Goal: Task Accomplishment & Management: Complete application form

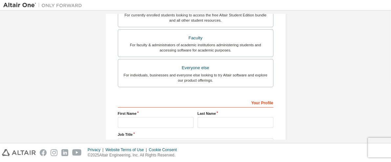
scroll to position [215, 0]
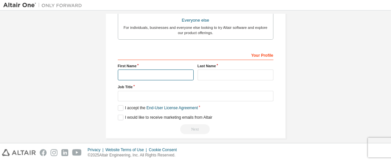
click at [151, 72] on input "text" at bounding box center [156, 75] width 76 height 11
type input "****"
type input "**********"
type input "********"
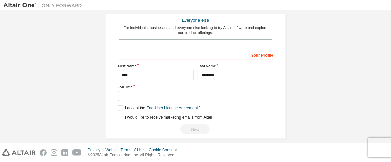
click at [150, 91] on input "text" at bounding box center [196, 96] width 156 height 11
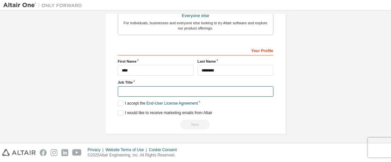
click at [151, 86] on input "text" at bounding box center [196, 91] width 156 height 11
type input "*******"
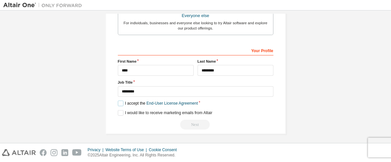
click at [122, 102] on label "I accept the End-User License Agreement" at bounding box center [158, 104] width 80 height 6
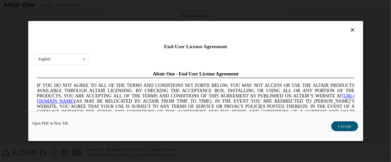
scroll to position [0, 0]
click at [78, 54] on div "English English Chinese French German Japanese Korean Portuguese" at bounding box center [61, 59] width 55 height 11
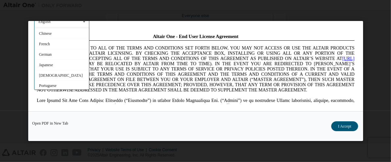
scroll to position [1, 0]
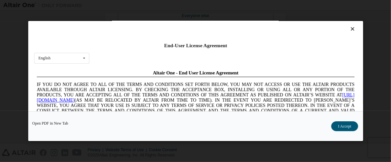
click at [106, 33] on div at bounding box center [195, 30] width 323 height 9
click at [347, 124] on button "I Accept" at bounding box center [344, 127] width 27 height 10
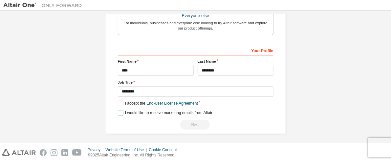
click at [120, 112] on label "I would like to receive marketing emails from Altair" at bounding box center [165, 113] width 95 height 6
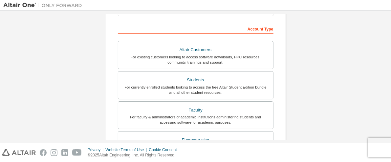
scroll to position [96, 0]
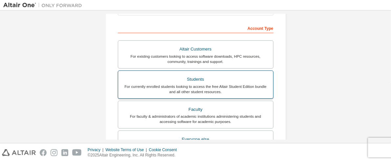
click at [191, 84] on div "For currently enrolled students looking to access the free Altair Student Editi…" at bounding box center [195, 89] width 147 height 11
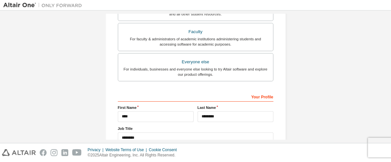
scroll to position [242, 0]
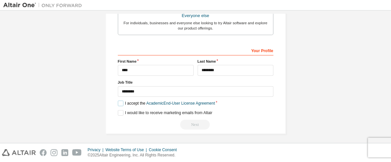
click at [121, 103] on label "I accept the Academic End-User License Agreement" at bounding box center [166, 104] width 97 height 6
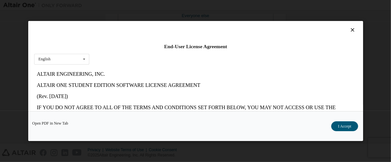
scroll to position [0, 0]
click at [351, 126] on button "I Accept" at bounding box center [344, 127] width 27 height 10
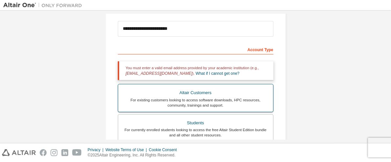
scroll to position [75, 0]
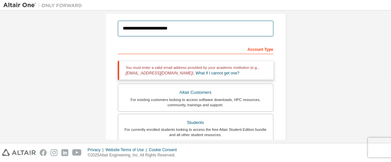
click at [191, 30] on input "**********" at bounding box center [196, 29] width 156 height 16
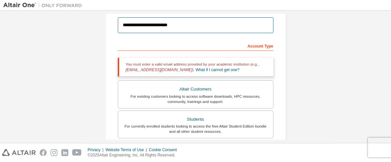
scroll to position [85, 0]
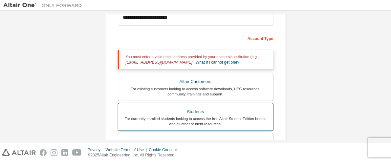
click at [166, 116] on div "For currently enrolled students looking to access the free Altair Student Editi…" at bounding box center [195, 121] width 147 height 11
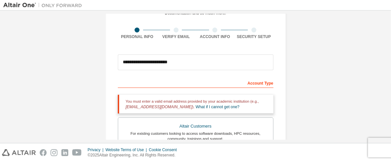
scroll to position [41, 0]
click at [259, 86] on div "Account Type" at bounding box center [196, 83] width 156 height 11
click at [174, 32] on div at bounding box center [176, 30] width 5 height 5
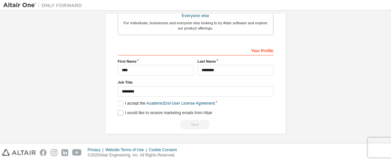
scroll to position [241, 0]
click at [191, 122] on div "Next" at bounding box center [196, 126] width 156 height 10
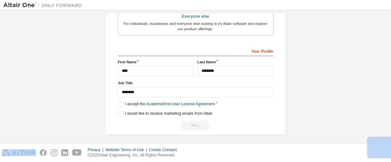
click at [191, 122] on div "Next" at bounding box center [196, 126] width 156 height 10
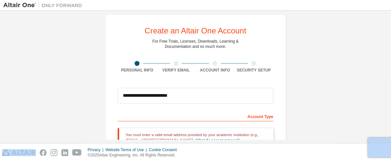
scroll to position [12, 0]
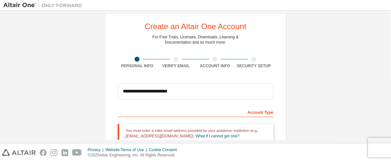
click at [177, 60] on div at bounding box center [176, 59] width 39 height 5
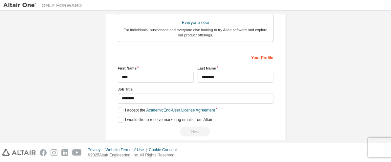
scroll to position [235, 0]
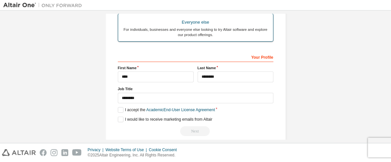
click at [179, 35] on div "For individuals, businesses and everyone else looking to try Altair software an…" at bounding box center [195, 32] width 147 height 11
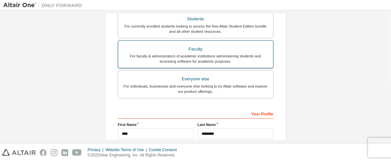
click at [188, 56] on div "For faculty & administrators of academic institutions administering students an…" at bounding box center [195, 59] width 147 height 11
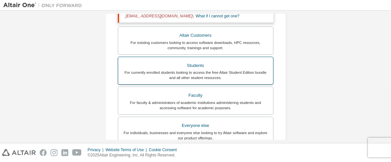
click at [190, 76] on div "For currently enrolled students looking to access the free Altair Student Editi…" at bounding box center [195, 75] width 147 height 11
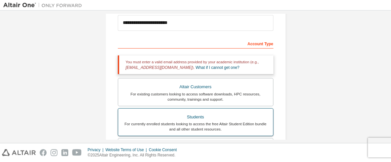
scroll to position [80, 0]
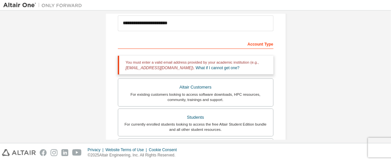
click at [156, 42] on div "Account Type" at bounding box center [196, 43] width 156 height 11
click at [241, 42] on div "Account Type" at bounding box center [196, 43] width 156 height 11
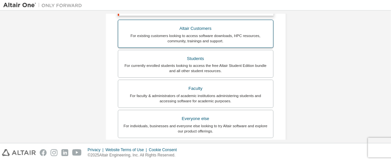
scroll to position [144, 0]
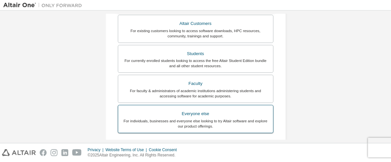
click at [249, 114] on div "Everyone else" at bounding box center [195, 113] width 147 height 9
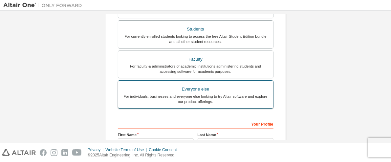
scroll to position [220, 0]
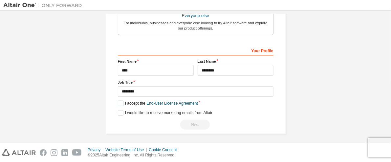
click at [119, 102] on label "I accept the End-User License Agreement" at bounding box center [158, 104] width 80 height 6
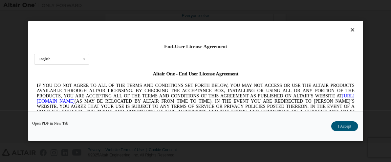
scroll to position [0, 0]
click at [345, 125] on button "I Accept" at bounding box center [344, 127] width 27 height 10
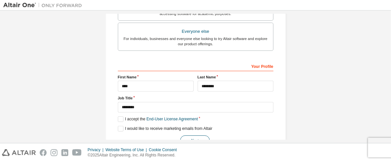
scroll to position [220, 0]
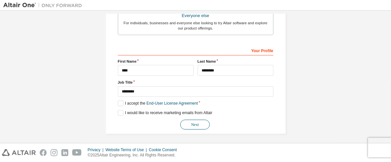
click at [193, 123] on button "Next" at bounding box center [195, 125] width 30 height 10
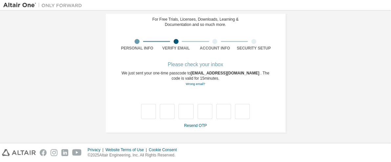
type input "*"
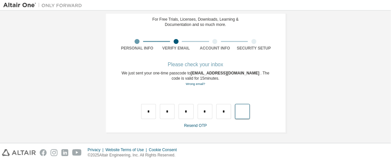
type input "*"
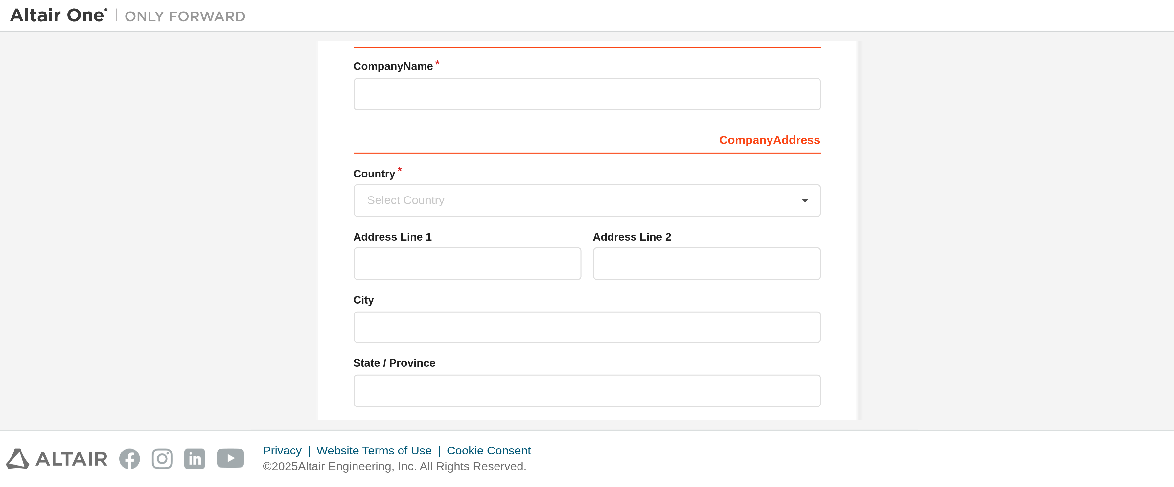
scroll to position [93, 0]
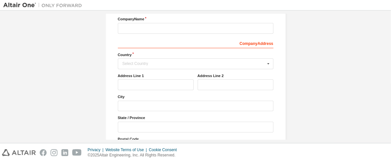
click at [376, 67] on div "Create an Altair One Account For Free Trials, Licenses, Downloads, Learning & D…" at bounding box center [195, 52] width 385 height 264
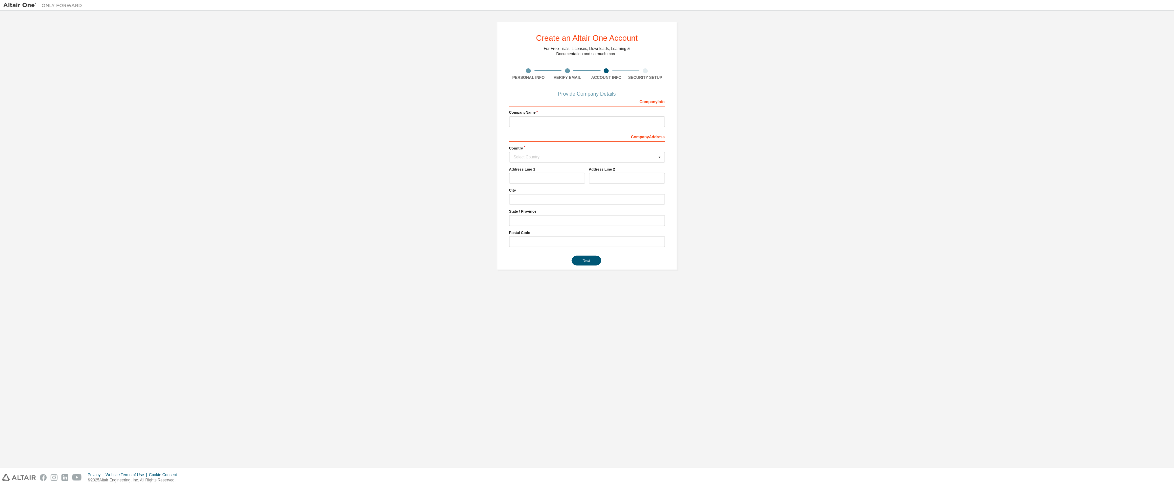
scroll to position [0, 0]
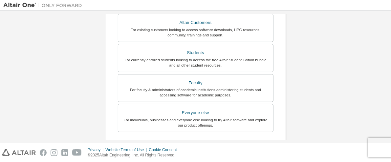
scroll to position [153, 0]
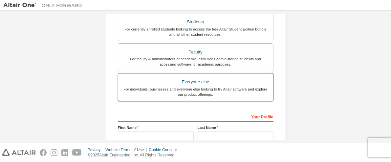
click at [229, 84] on div "Everyone else" at bounding box center [195, 82] width 147 height 9
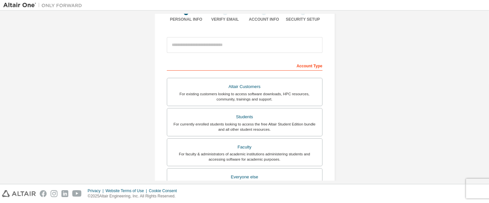
scroll to position [58, 0]
drag, startPoint x: 320, startPoint y: 0, endPoint x: 348, endPoint y: 97, distance: 100.5
click at [348, 97] on div "Create an Altair One Account For Free Trials, Licenses, Downloads, Learning & D…" at bounding box center [244, 130] width 483 height 348
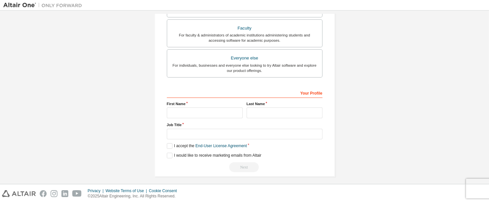
scroll to position [178, 0]
click at [257, 91] on div "Your Profile" at bounding box center [245, 92] width 156 height 11
click at [203, 93] on div "Your Profile" at bounding box center [245, 92] width 156 height 11
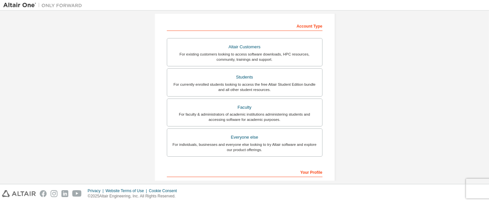
scroll to position [99, 0]
click at [237, 151] on label "Everyone else For individuals, businesses and everyone else looking to try Alta…" at bounding box center [245, 142] width 156 height 28
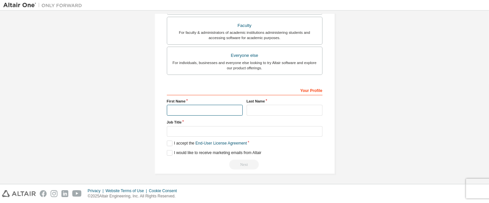
click at [184, 111] on input "text" at bounding box center [205, 110] width 76 height 11
type input "****"
type input "**********"
type input "********"
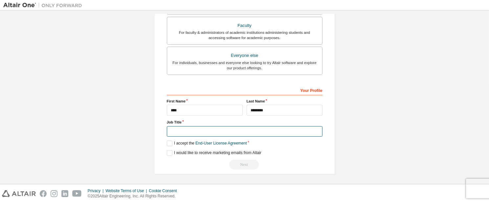
click at [224, 128] on input "text" at bounding box center [245, 131] width 156 height 11
type input "*******"
click at [167, 142] on label "I accept the End-User License Agreement" at bounding box center [207, 144] width 80 height 6
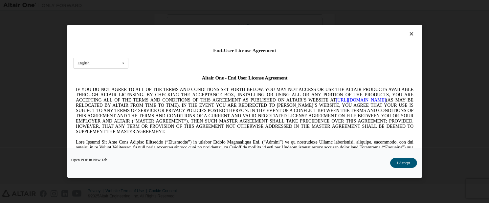
scroll to position [0, 0]
click at [391, 162] on button "I Accept" at bounding box center [403, 163] width 27 height 10
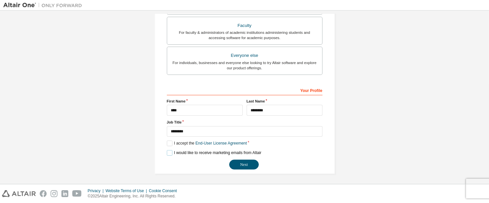
click at [167, 151] on label "I would like to receive marketing emails from Altair" at bounding box center [214, 153] width 95 height 6
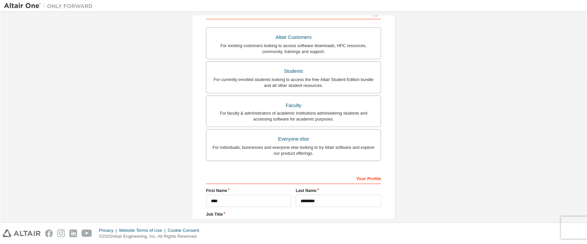
scroll to position [112, 0]
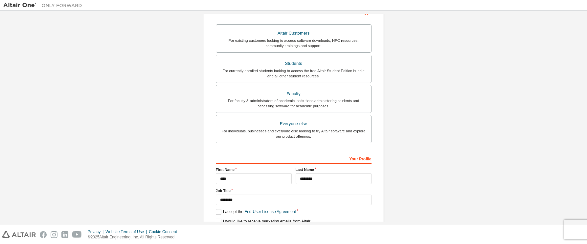
drag, startPoint x: 409, startPoint y: 1, endPoint x: 409, endPoint y: 123, distance: 121.6
click at [391, 123] on div "**********" at bounding box center [293, 76] width 581 height 348
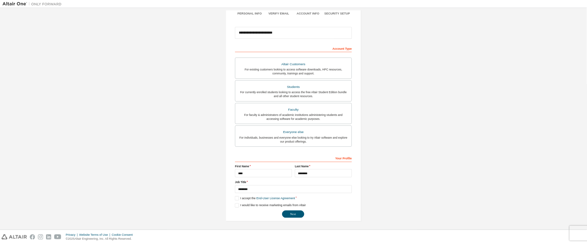
scroll to position [0, 0]
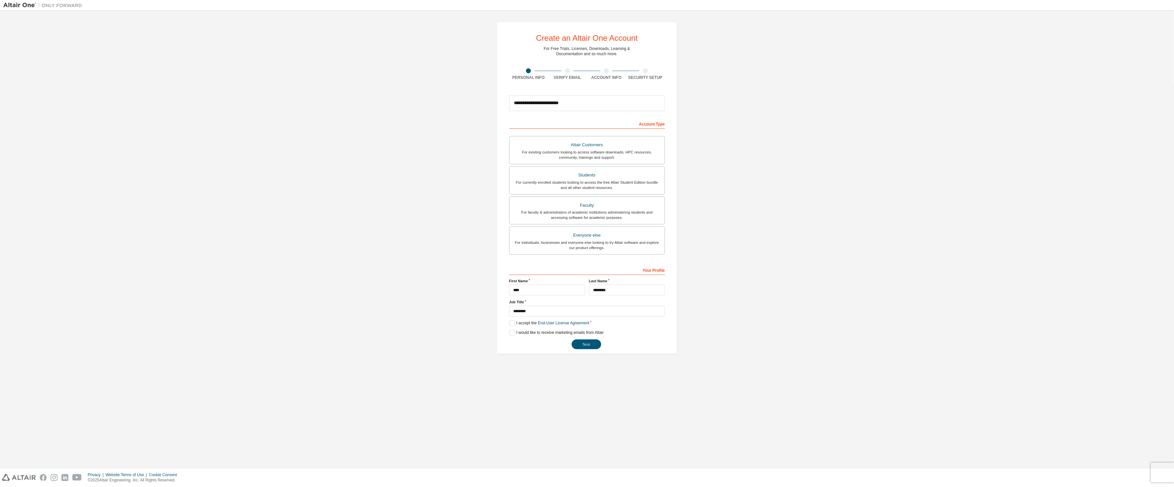
drag, startPoint x: 545, startPoint y: 1, endPoint x: 764, endPoint y: 240, distance: 324.1
click at [391, 162] on div "**********" at bounding box center [587, 188] width 1168 height 348
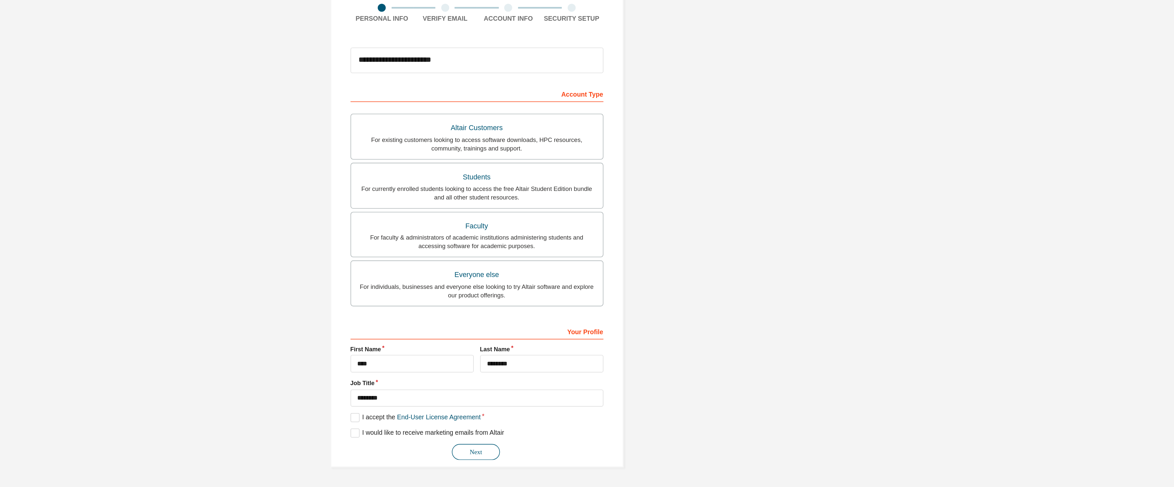
click at [391, 162] on button "Next" at bounding box center [587, 345] width 30 height 10
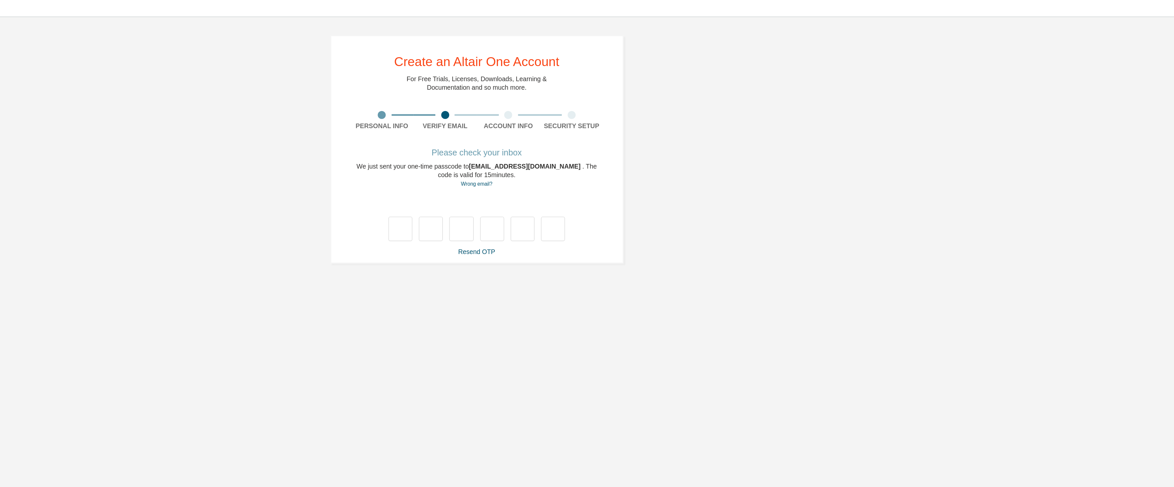
type input "*"
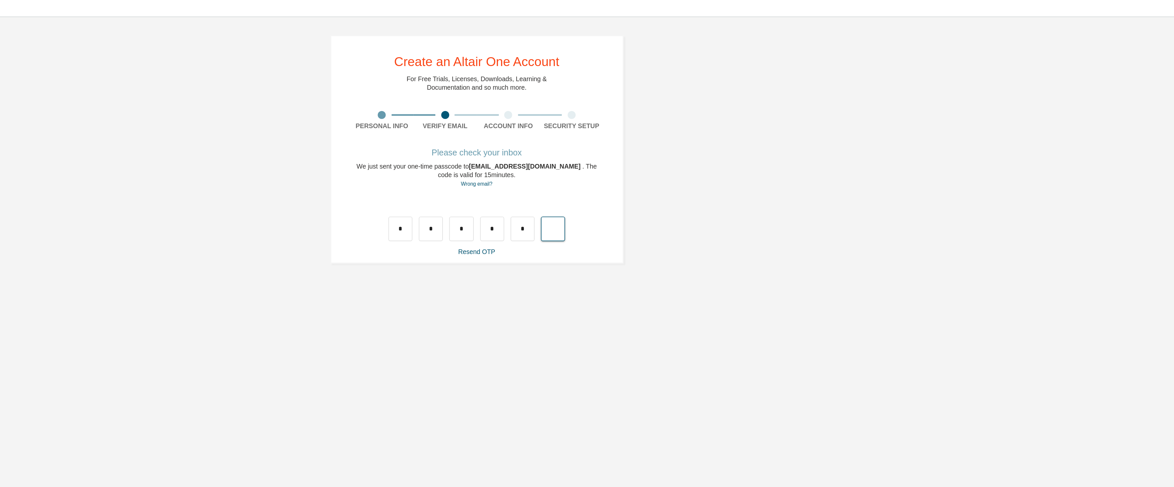
type input "*"
click at [391, 137] on div at bounding box center [587, 140] width 109 height 15
click at [391, 139] on input "text" at bounding box center [540, 140] width 15 height 15
type input "*"
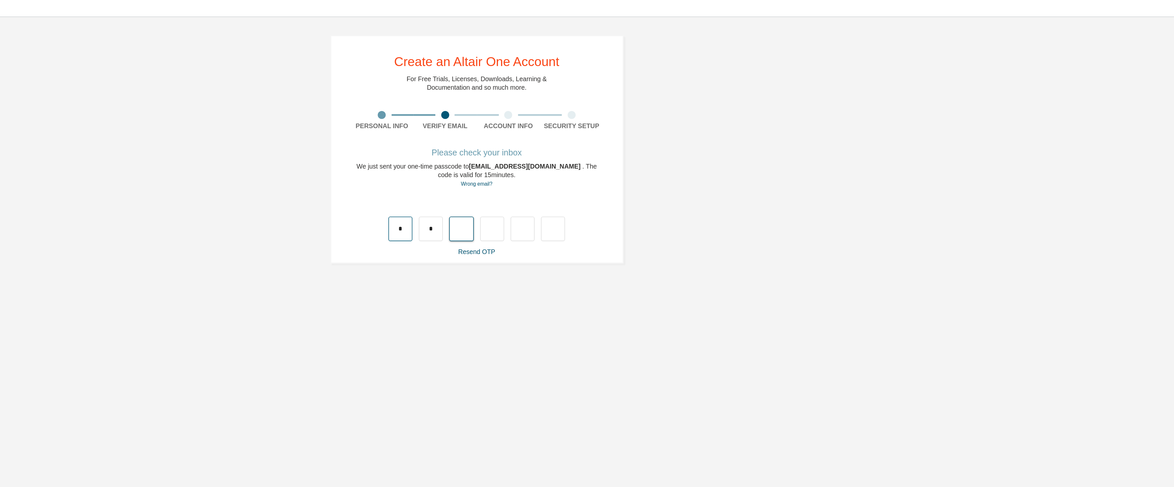
type input "*"
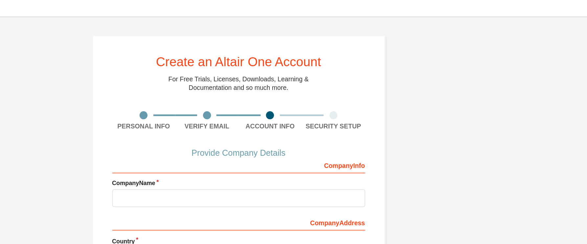
drag, startPoint x: 853, startPoint y: 12, endPoint x: 380, endPoint y: 62, distance: 475.0
click at [380, 62] on div "Create an Altair One Account For Free Trials, Licenses, Downloads, Learning & D…" at bounding box center [293, 146] width 181 height 248
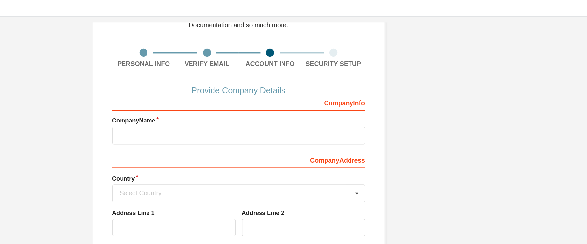
scroll to position [39, 0]
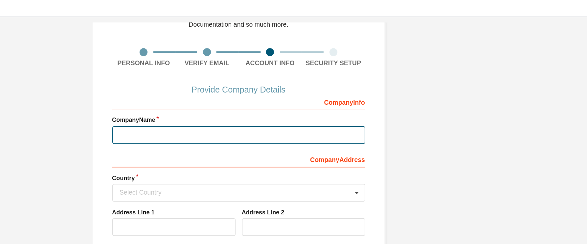
click at [279, 80] on input "text" at bounding box center [294, 83] width 156 height 11
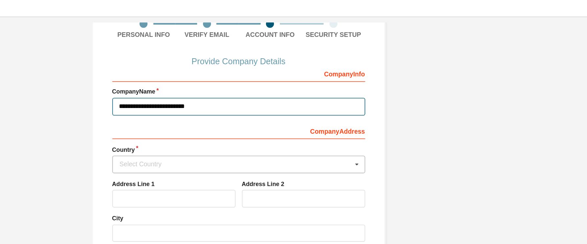
type input "**********"
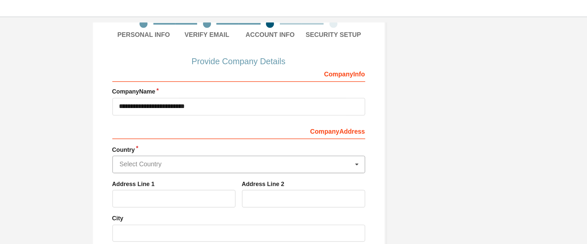
click at [257, 98] on input "text" at bounding box center [294, 101] width 155 height 10
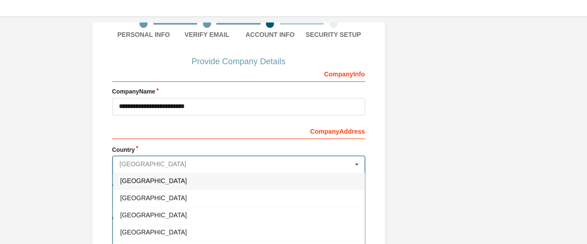
type input "*********"
type input "**********"
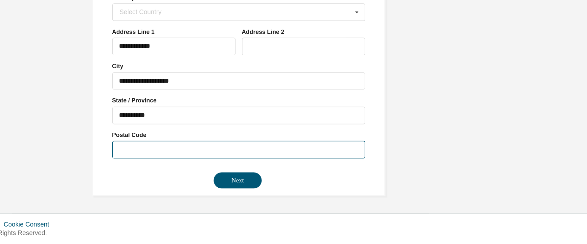
click at [235, 162] on input "text" at bounding box center [294, 185] width 156 height 11
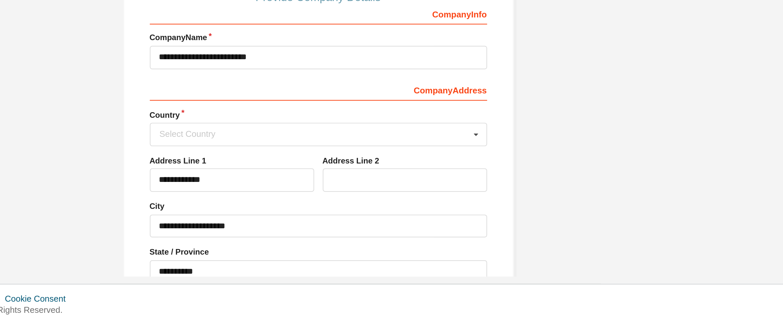
scroll to position [0, 0]
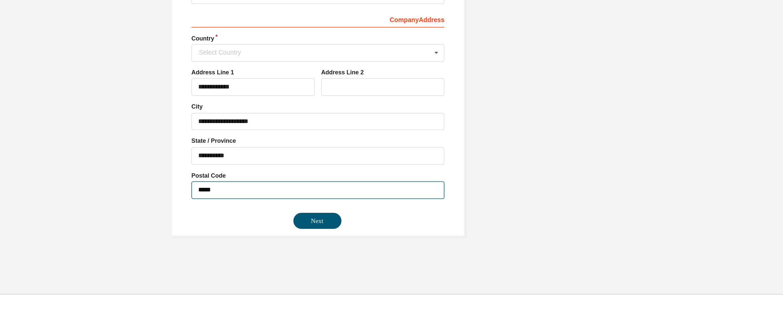
type input "*****"
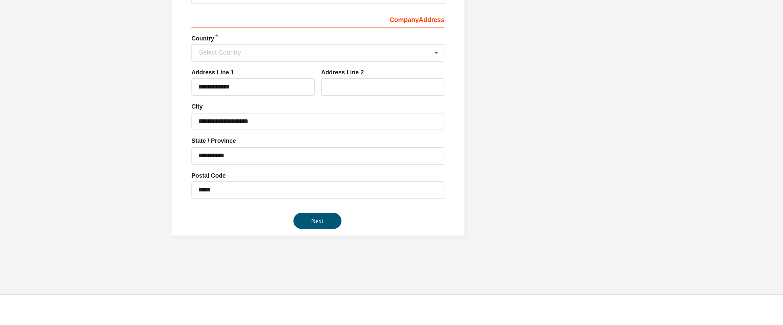
drag, startPoint x: 501, startPoint y: 93, endPoint x: 511, endPoint y: 207, distance: 114.6
click at [391, 162] on div "**********" at bounding box center [391, 146] width 776 height 264
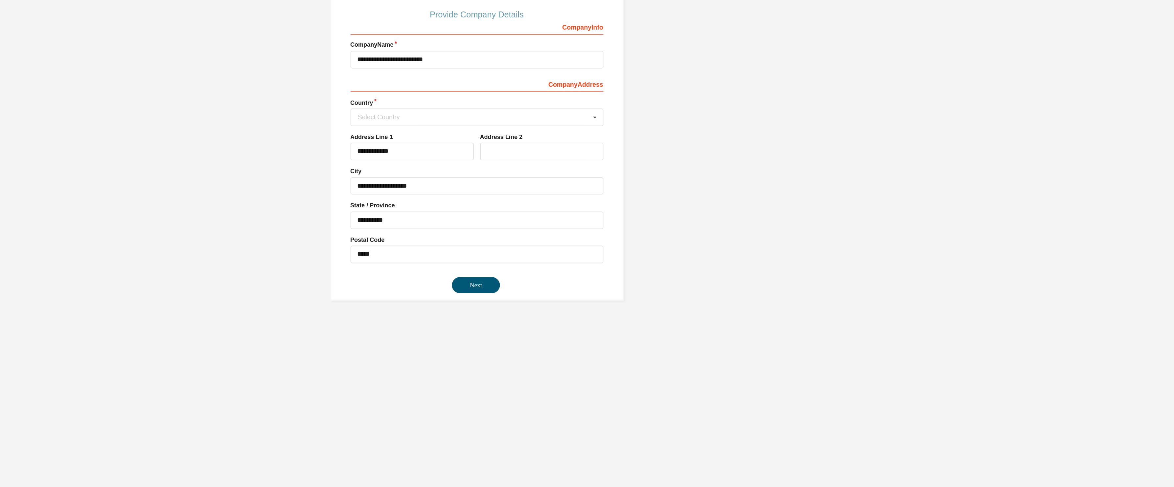
drag, startPoint x: 616, startPoint y: 62, endPoint x: 778, endPoint y: 226, distance: 230.3
click at [391, 162] on div "**********" at bounding box center [587, 146] width 1168 height 264
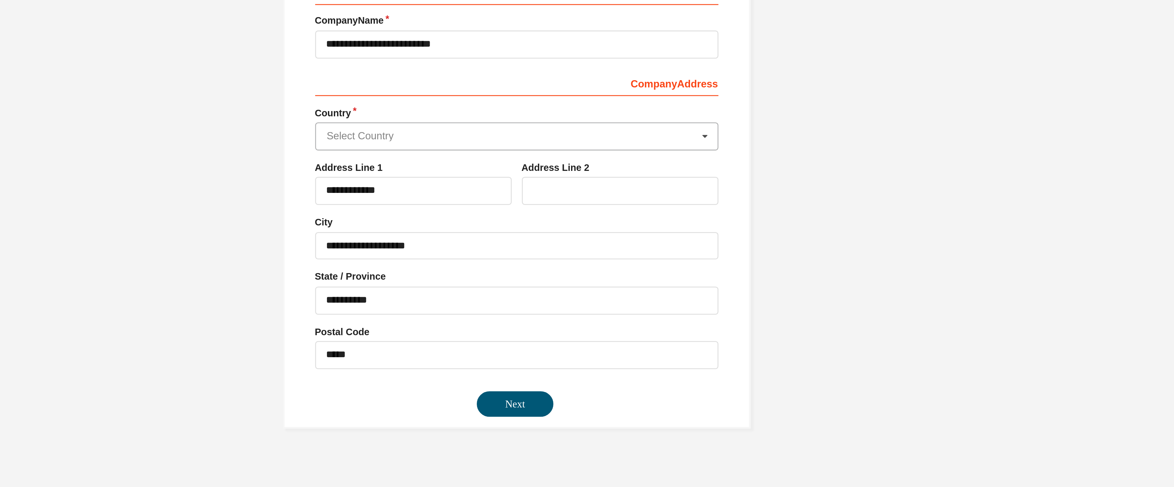
click at [391, 162] on input "text" at bounding box center [587, 157] width 155 height 10
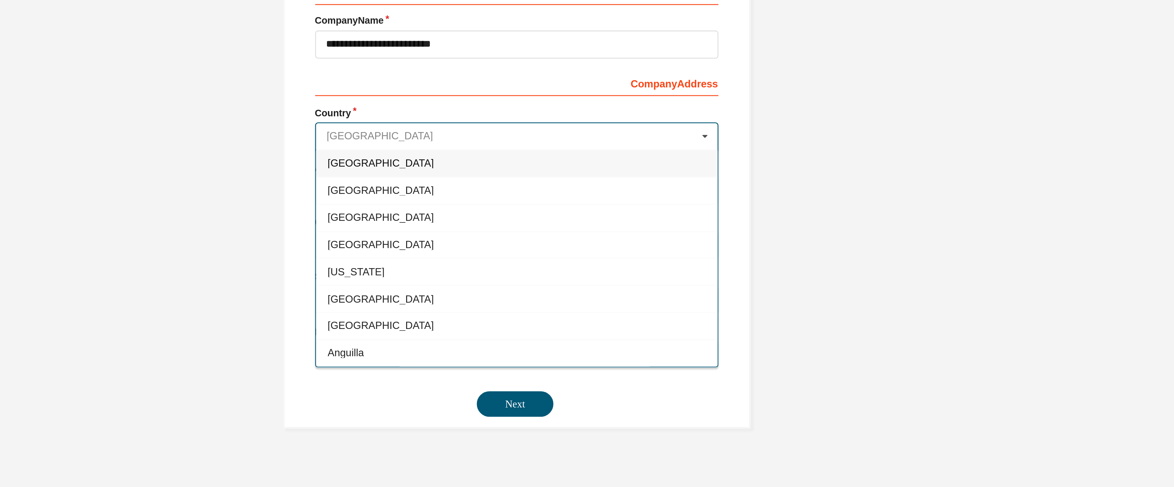
type input "*********"
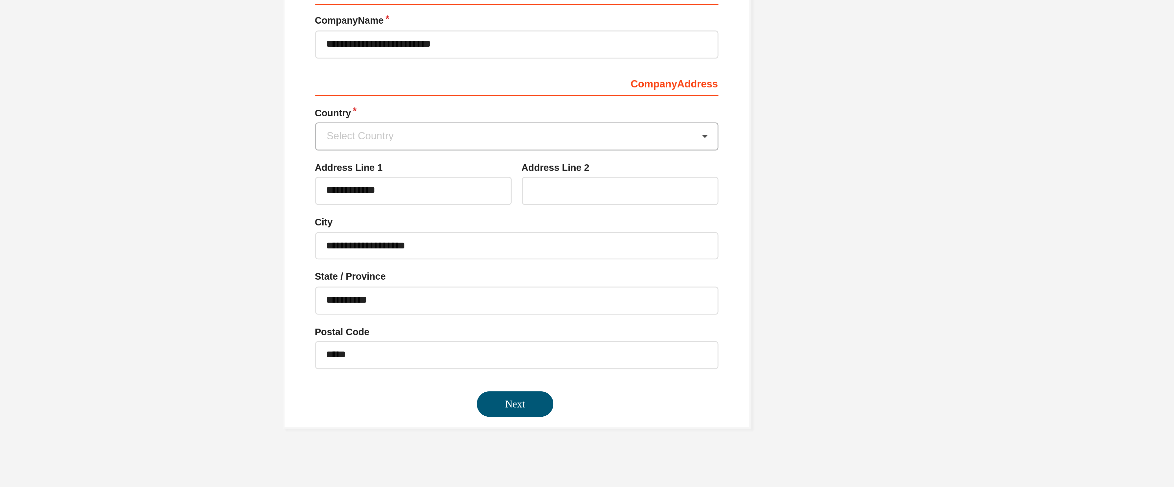
click at [391, 162] on div "**********" at bounding box center [587, 146] width 1168 height 264
click at [391, 160] on icon at bounding box center [660, 157] width 8 height 10
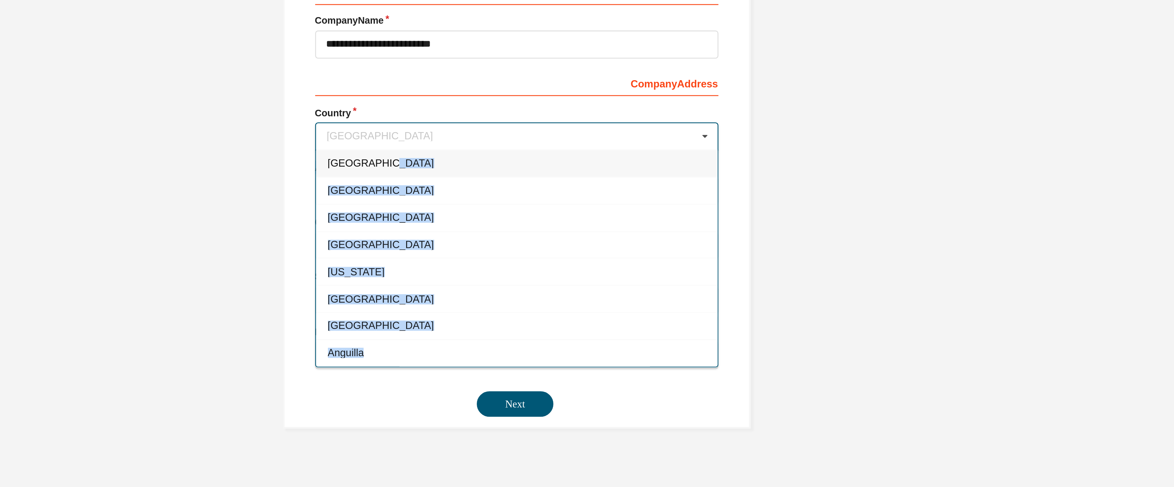
drag, startPoint x: 665, startPoint y: 170, endPoint x: 666, endPoint y: 183, distance: 12.5
click at [391, 162] on div "**********" at bounding box center [587, 171] width 156 height 151
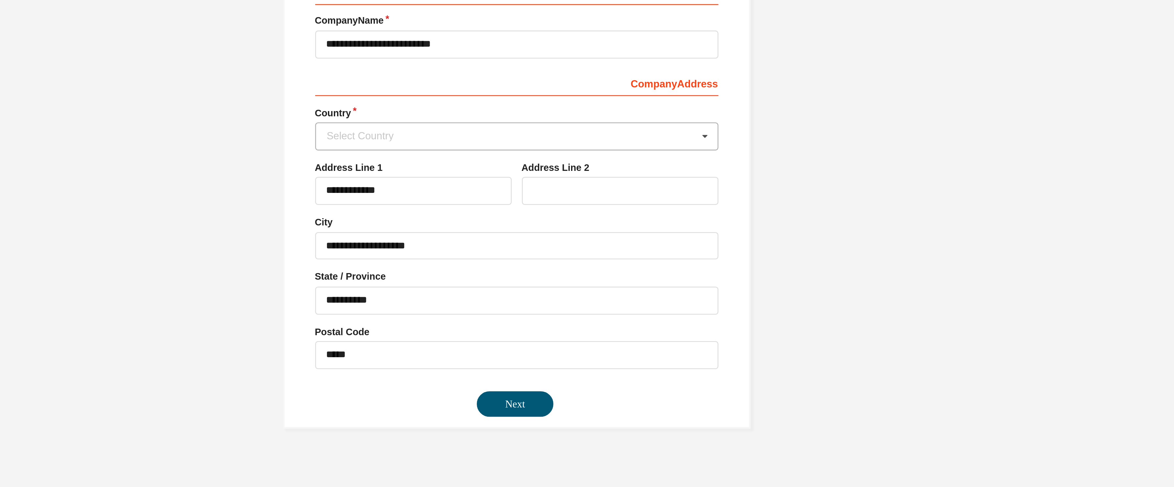
click at [391, 155] on icon at bounding box center [660, 157] width 8 height 10
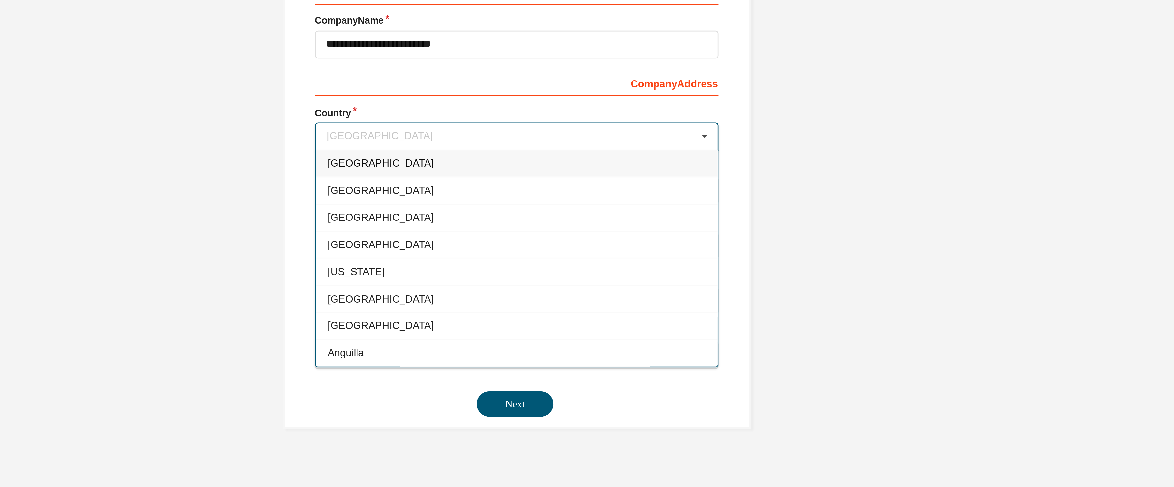
click at [391, 156] on icon at bounding box center [660, 157] width 8 height 10
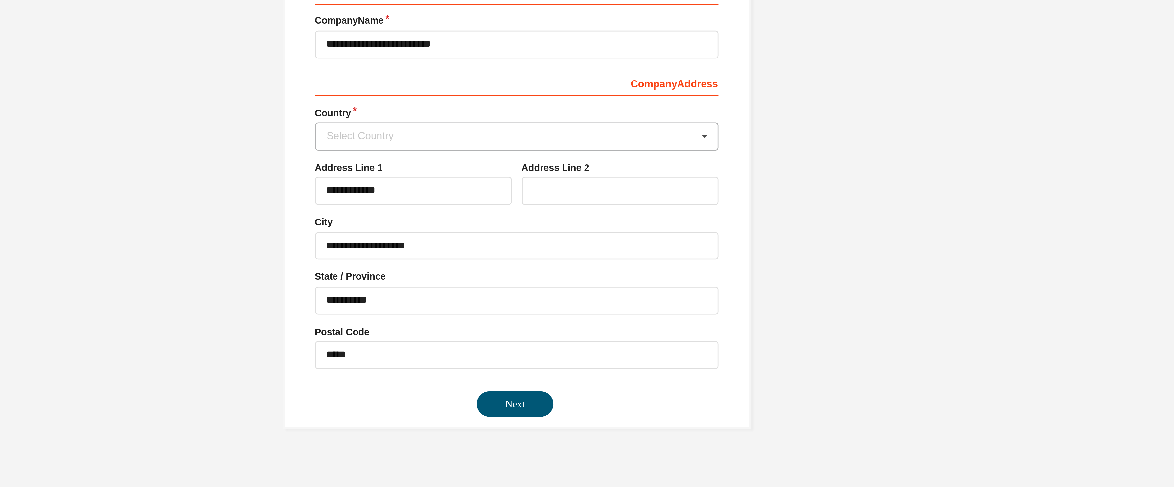
click at [391, 156] on icon at bounding box center [660, 157] width 8 height 10
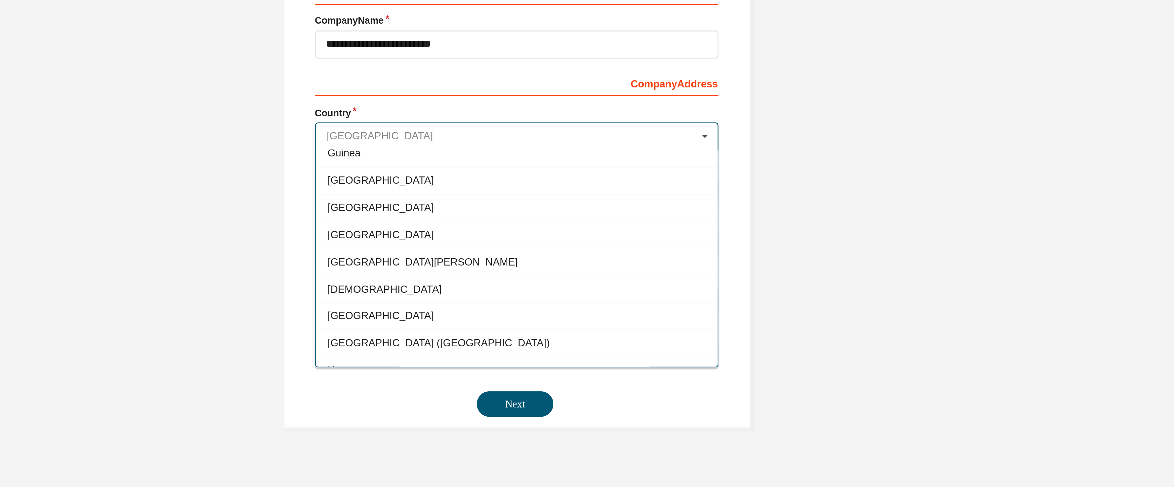
scroll to position [1033, 0]
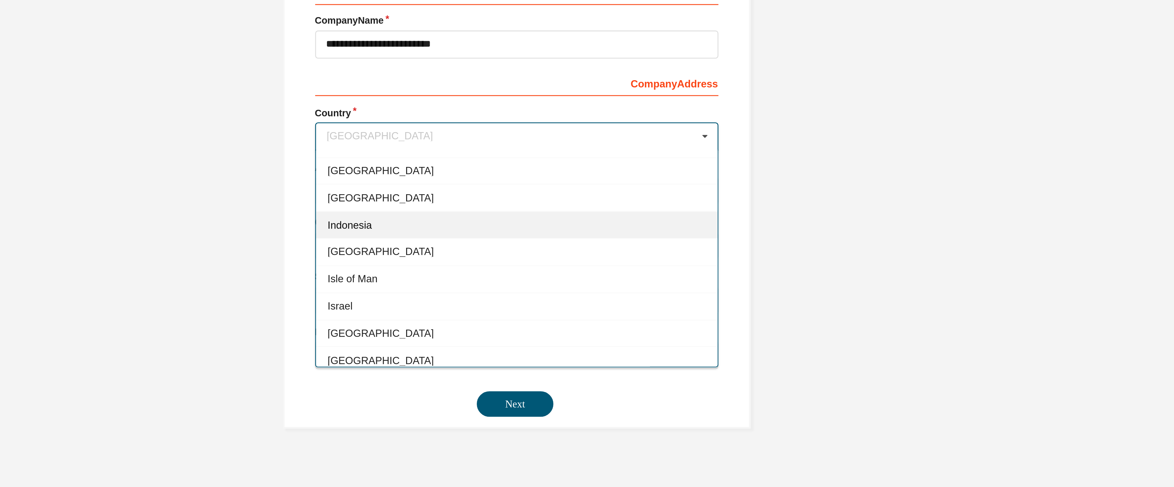
click at [391, 162] on div "Indonesia" at bounding box center [587, 191] width 155 height 11
type input "***"
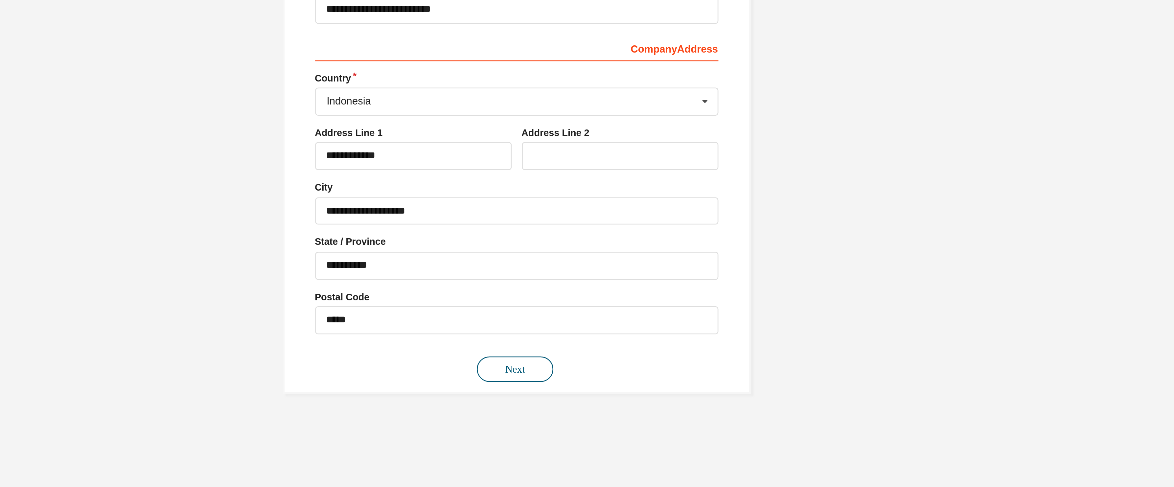
click at [391, 162] on button "Next" at bounding box center [587, 261] width 30 height 10
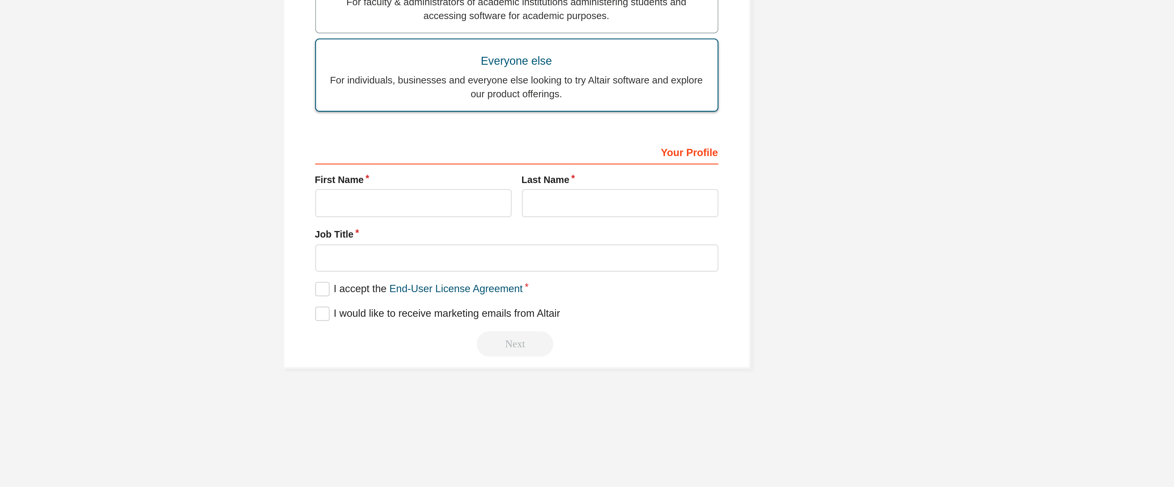
click at [591, 244] on div "For individuals, businesses and everyone else looking to try Altair software an…" at bounding box center [587, 245] width 147 height 11
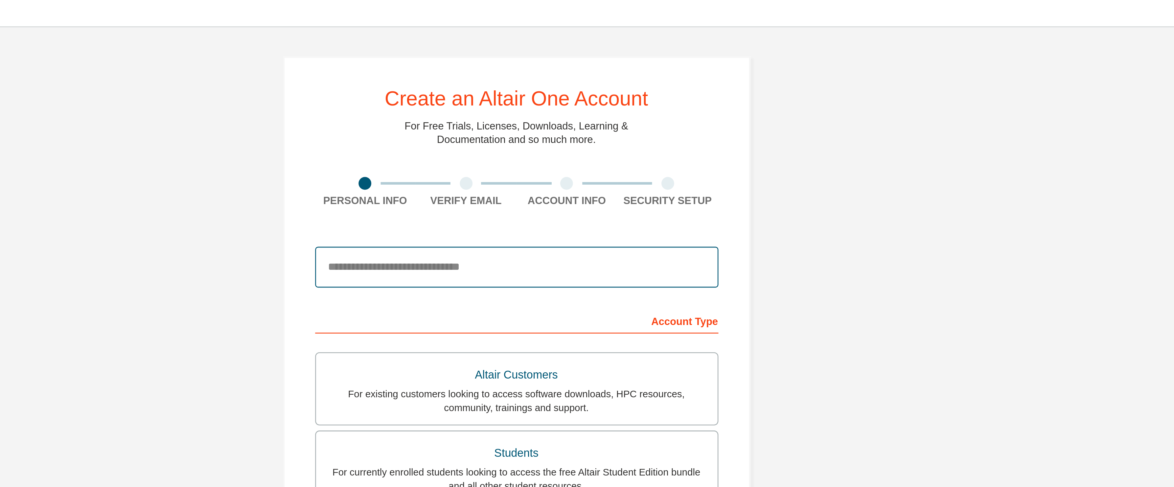
click at [579, 95] on input "email" at bounding box center [587, 103] width 156 height 16
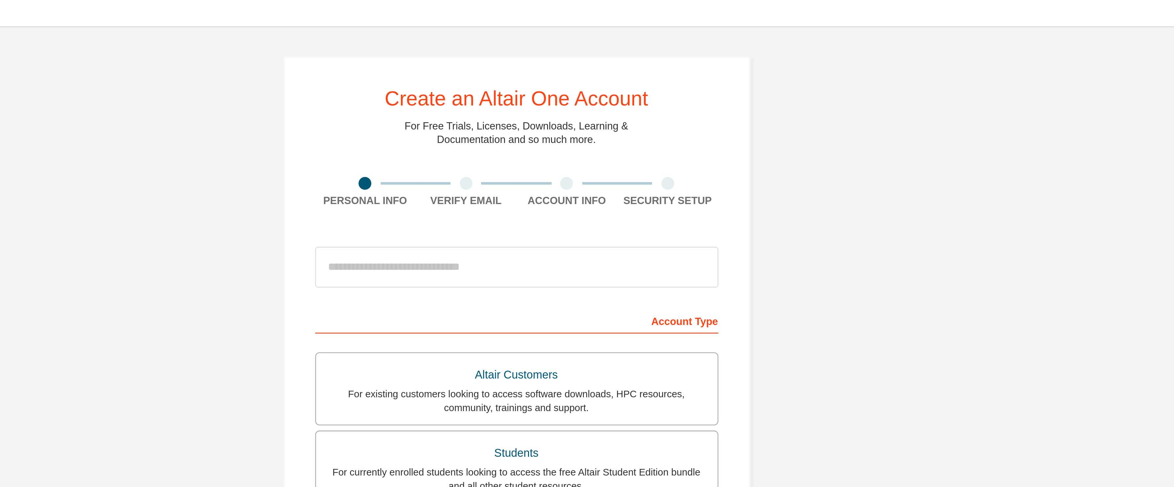
click at [686, 89] on div "Create an Altair One Account For Free Trials, Licenses, Downloads, Learning & D…" at bounding box center [587, 188] width 1168 height 348
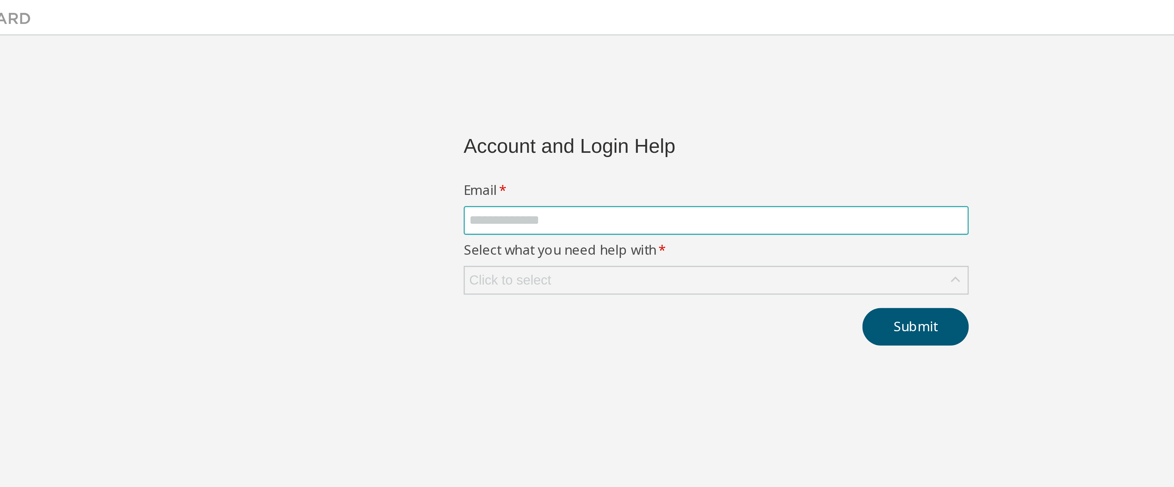
click at [224, 70] on span at bounding box center [285, 65] width 150 height 9
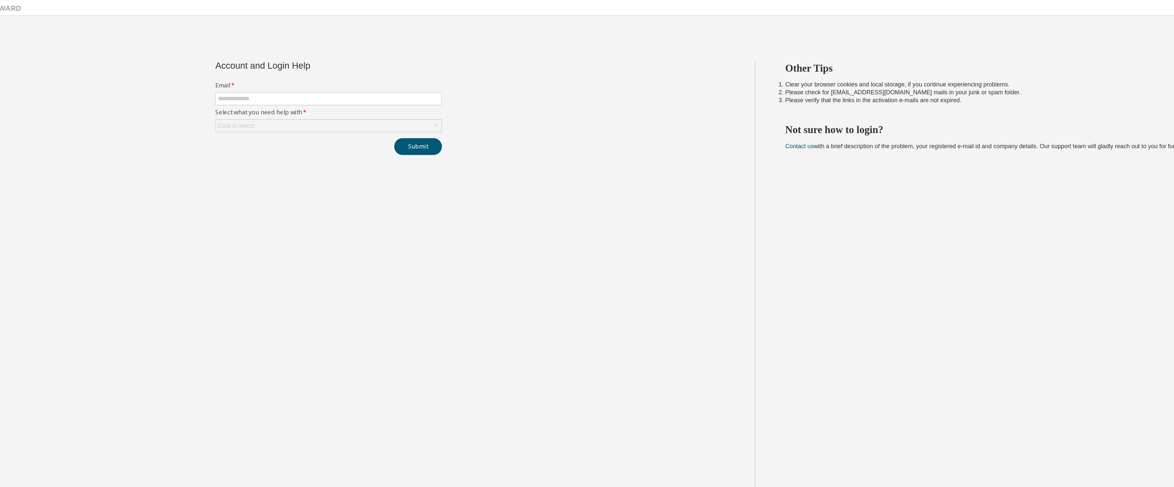
click at [651, 89] on h2 "Not sure how to login?" at bounding box center [869, 86] width 564 height 9
drag, startPoint x: 356, startPoint y: 103, endPoint x: 277, endPoint y: 36, distance: 103.8
click at [277, 36] on div "Login Sign Up Account and Login Help Email * Select what you need help with * C…" at bounding box center [587, 239] width 1168 height 451
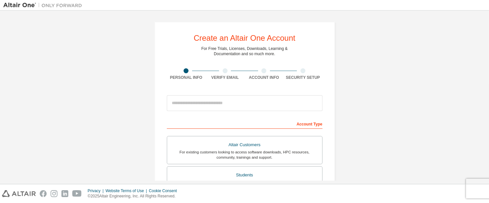
drag, startPoint x: 1134, startPoint y: 1, endPoint x: 235, endPoint y: 92, distance: 902.9
click at [235, 92] on div at bounding box center [245, 103] width 156 height 22
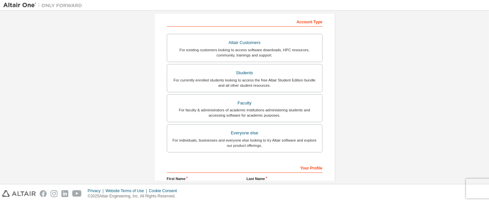
scroll to position [154, 0]
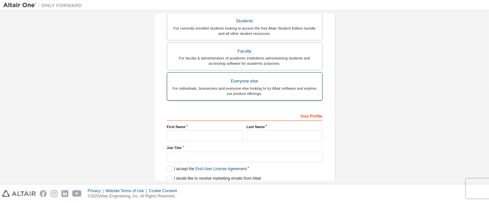
click at [228, 81] on div "Everyone else" at bounding box center [244, 81] width 147 height 9
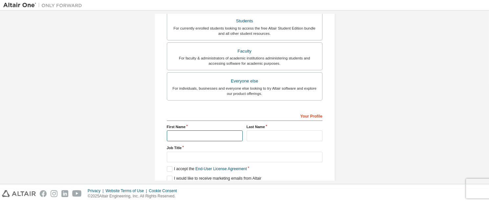
click at [205, 130] on input "text" at bounding box center [205, 135] width 76 height 11
type input "****"
type input "**********"
type input "********"
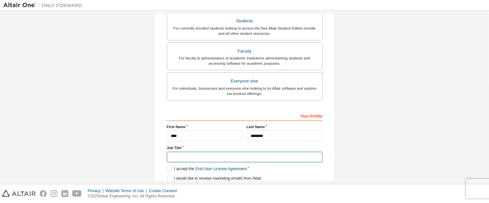
click at [200, 156] on input "text" at bounding box center [245, 157] width 156 height 11
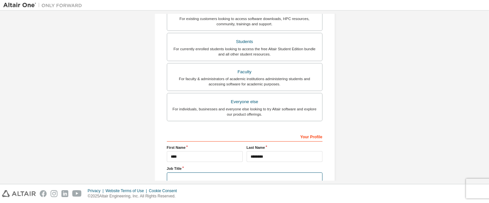
scroll to position [175, 0]
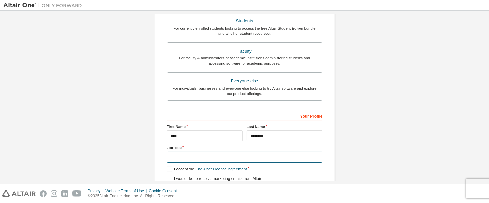
type input "*******"
drag, startPoint x: 169, startPoint y: 167, endPoint x: 171, endPoint y: 177, distance: 10.3
click at [171, 177] on div "Your Profile First Name **** Last Name ******** Job Title ******* Please provid…" at bounding box center [245, 152] width 156 height 85
click at [171, 177] on label "I would like to receive marketing emails from Altair" at bounding box center [214, 179] width 95 height 6
click at [169, 171] on div "Your Profile First Name **** Last Name ******** Job Title ******* Please provid…" at bounding box center [245, 152] width 156 height 85
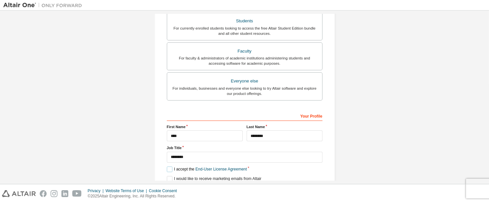
click at [169, 170] on label "I accept the End-User License Agreement" at bounding box center [207, 170] width 80 height 6
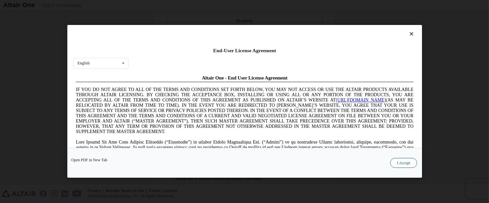
scroll to position [0, 0]
click at [405, 167] on button "I Accept" at bounding box center [403, 163] width 27 height 10
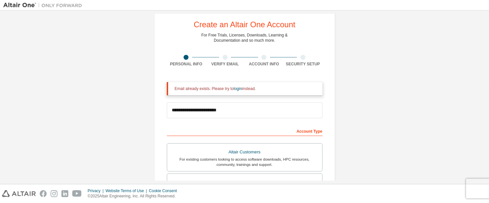
scroll to position [12, 0]
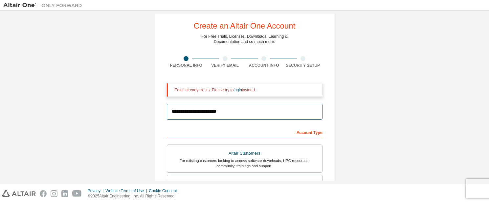
drag, startPoint x: 231, startPoint y: 112, endPoint x: 55, endPoint y: 107, distance: 176.2
click at [55, 107] on div "**********" at bounding box center [244, 186] width 483 height 369
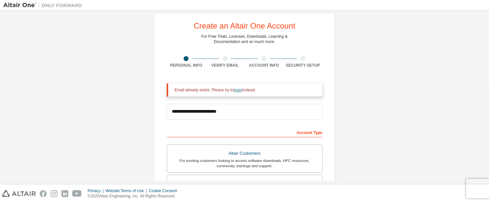
click at [235, 91] on link "login" at bounding box center [238, 90] width 8 height 5
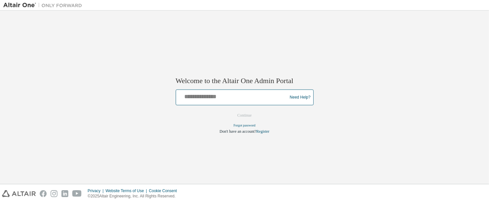
click at [214, 97] on input "text" at bounding box center [233, 96] width 108 height 10
type input "**********"
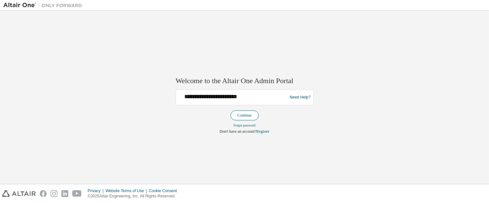
click at [249, 114] on button "Continue" at bounding box center [245, 116] width 28 height 10
